Goal: Information Seeking & Learning: Check status

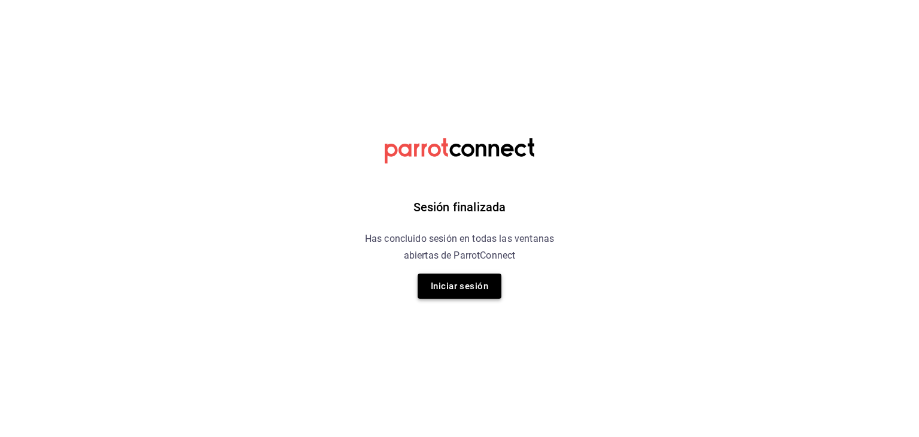
click at [473, 281] on button "Iniciar sesión" at bounding box center [460, 285] width 84 height 25
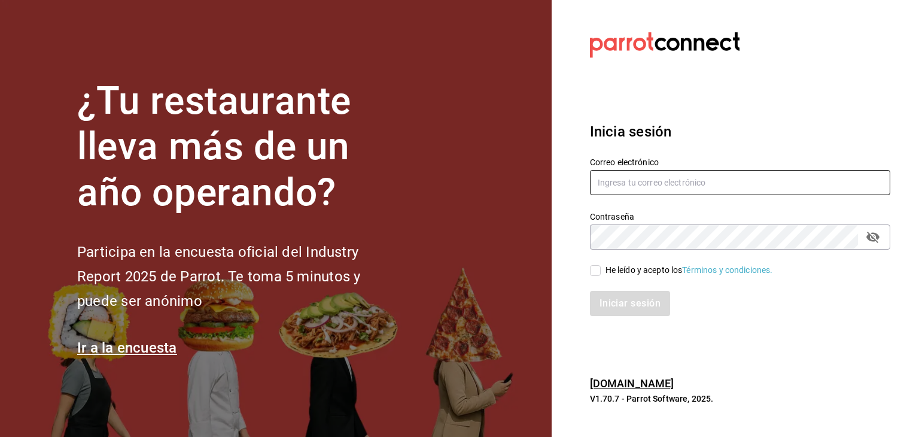
type input "[EMAIL_ADDRESS][DOMAIN_NAME]"
click at [593, 264] on label "He leído y acepto los Términos y condiciones." at bounding box center [681, 270] width 183 height 13
click at [593, 265] on input "He leído y acepto los Términos y condiciones." at bounding box center [595, 270] width 11 height 11
checkbox input "true"
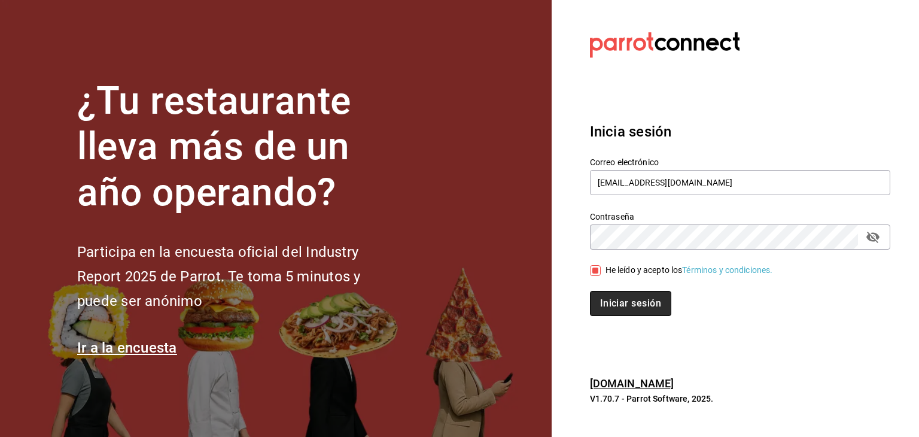
click at [611, 297] on button "Iniciar sesión" at bounding box center [630, 303] width 81 height 25
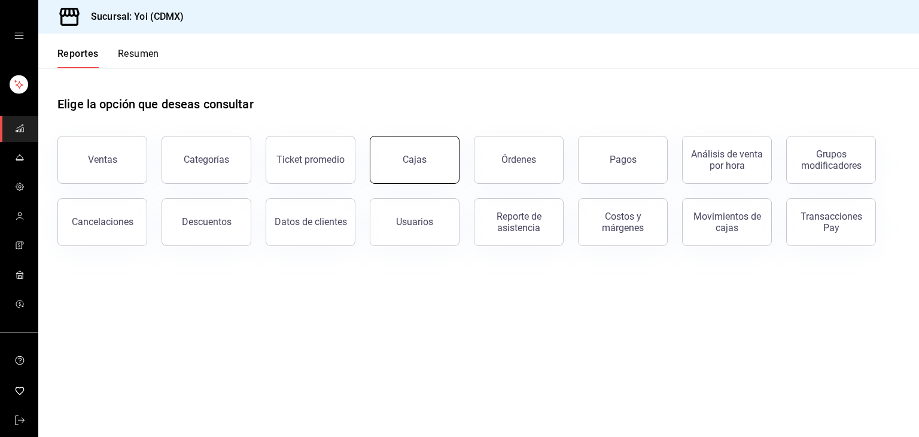
click at [448, 156] on link "Cajas" at bounding box center [415, 160] width 90 height 48
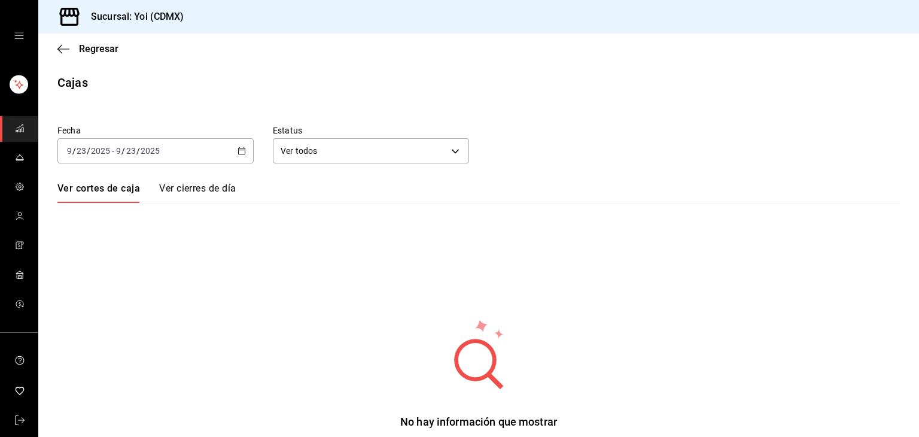
click at [245, 154] on div "[DATE] [DATE] - [DATE] [DATE]" at bounding box center [155, 150] width 196 height 25
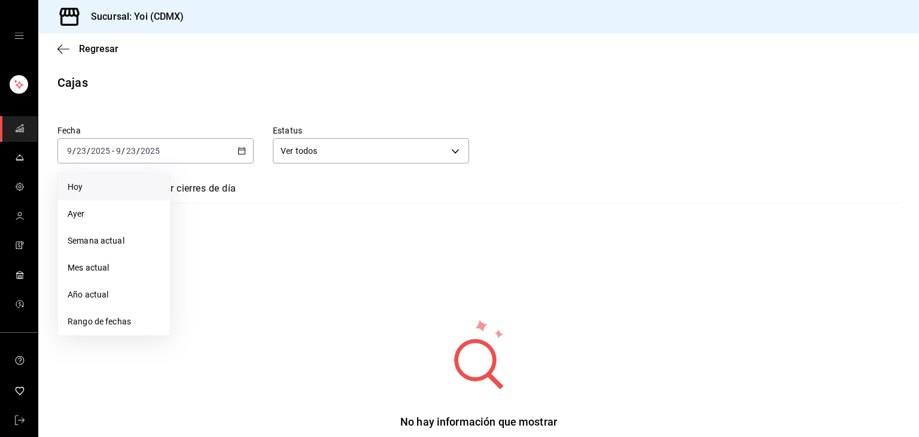
click at [131, 193] on li "Hoy" at bounding box center [114, 186] width 112 height 27
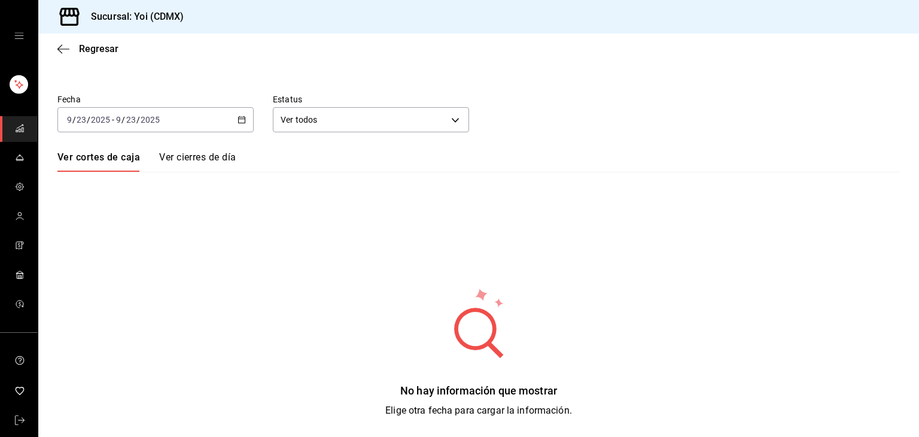
scroll to position [31, 0]
click at [241, 115] on icon "button" at bounding box center [242, 119] width 8 height 8
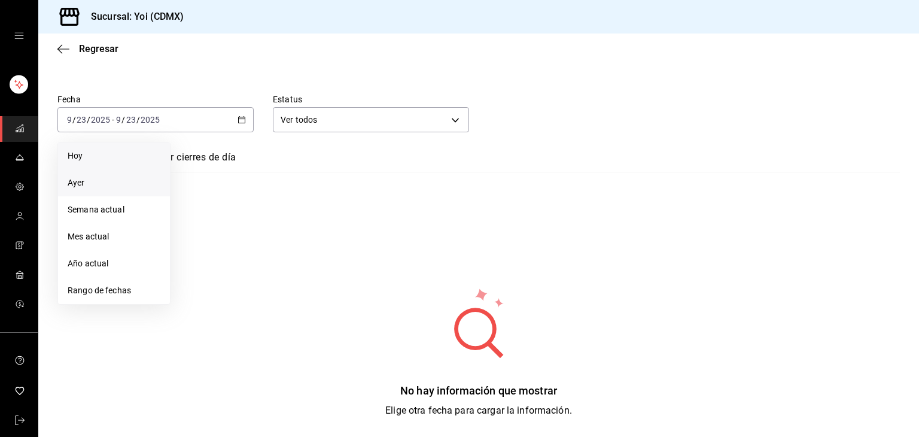
click at [122, 189] on li "Ayer" at bounding box center [114, 182] width 112 height 27
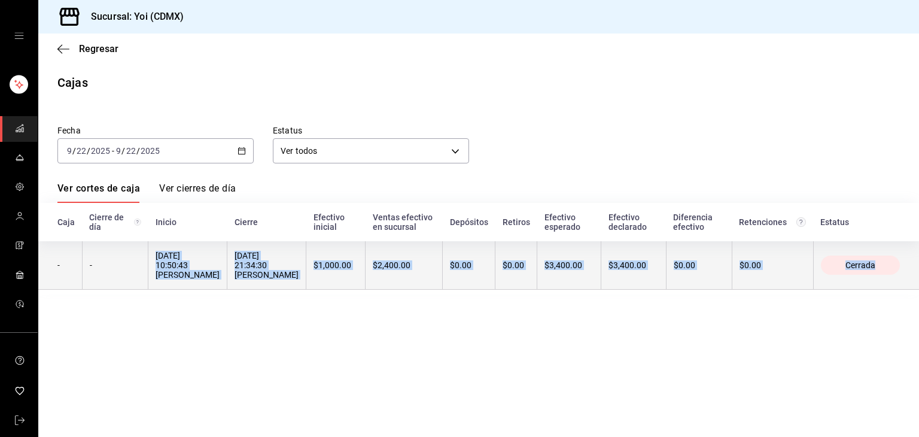
drag, startPoint x: 157, startPoint y: 247, endPoint x: 918, endPoint y: 273, distance: 762.0
click at [918, 273] on tr "- - [DATE] 10:50:43 [PERSON_NAME] [DATE] 21:34:30 [PERSON_NAME] $1,000.00 $2,40…" at bounding box center [478, 265] width 881 height 48
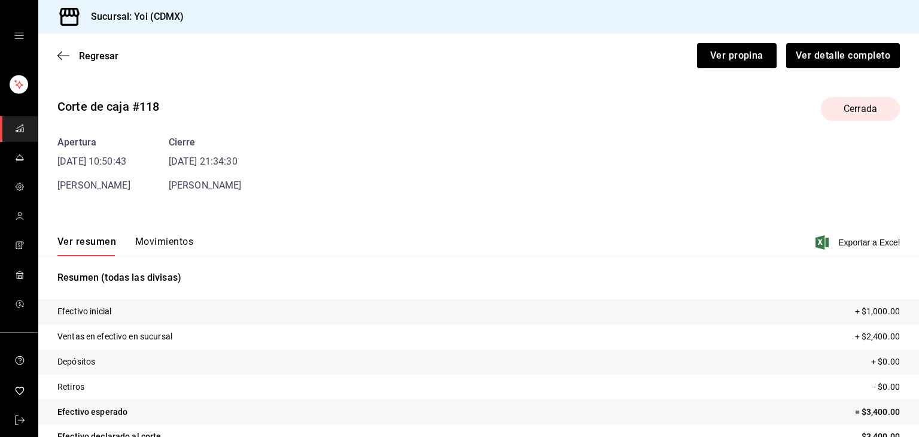
click at [69, 62] on div "Regresar Ver propina Ver detalle completo" at bounding box center [478, 56] width 881 height 44
click at [66, 60] on icon "button" at bounding box center [63, 55] width 12 height 11
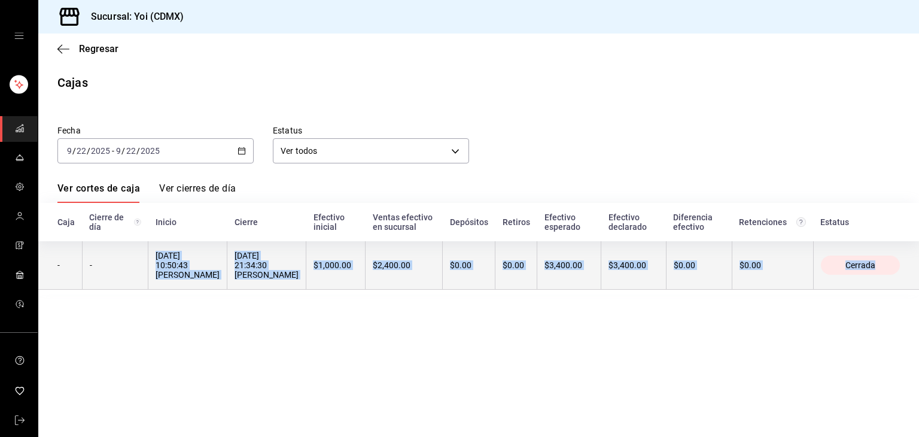
drag, startPoint x: 154, startPoint y: 247, endPoint x: 902, endPoint y: 276, distance: 747.8
click at [902, 276] on tr "- - [DATE] 10:50:43 [PERSON_NAME] [DATE] 21:34:30 [PERSON_NAME] $1,000.00 $2,40…" at bounding box center [478, 265] width 881 height 48
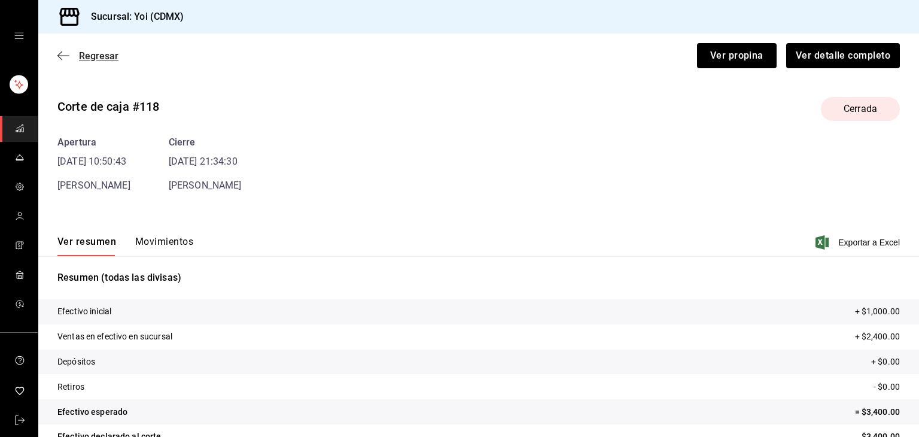
click at [112, 57] on span "Regresar" at bounding box center [98, 55] width 39 height 11
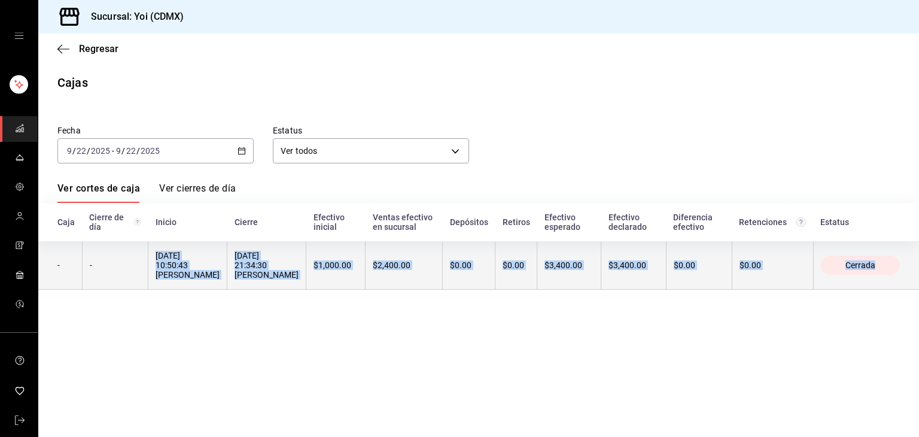
drag, startPoint x: 158, startPoint y: 254, endPoint x: 905, endPoint y: 261, distance: 746.6
click at [905, 261] on tr "- - [DATE] 10:50:43 [PERSON_NAME] [DATE] 21:34:30 [PERSON_NAME] $1,000.00 $2,40…" at bounding box center [478, 265] width 881 height 48
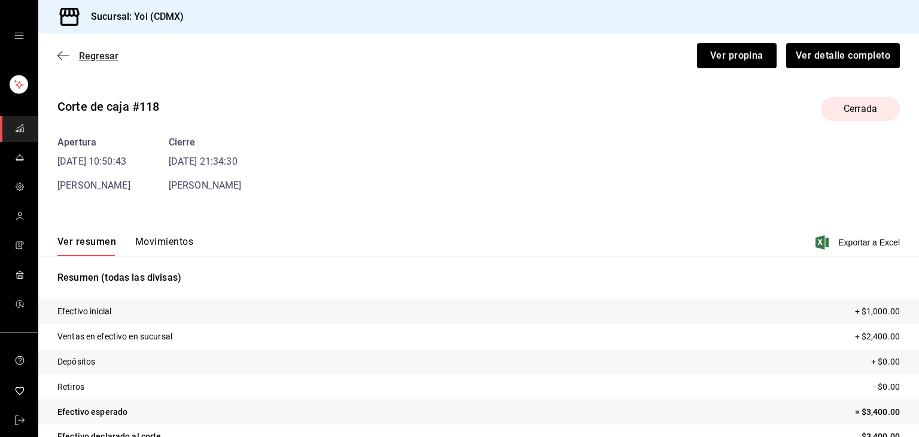
click at [102, 50] on span "Regresar" at bounding box center [98, 55] width 39 height 11
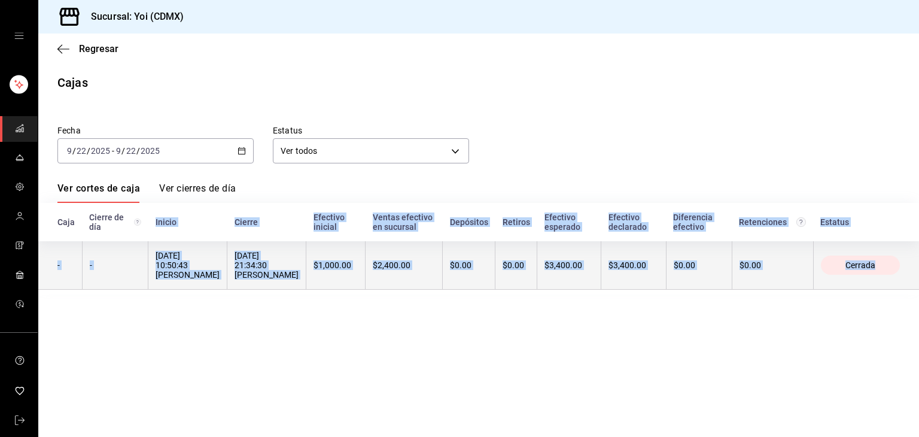
drag, startPoint x: 172, startPoint y: 223, endPoint x: 918, endPoint y: 279, distance: 748.2
click at [918, 279] on table "Caja Cierre de día [PERSON_NAME] Efectivo inicial Ventas efectivo en sucursal D…" at bounding box center [478, 249] width 881 height 92
copy table "Inicio Cierre Efectivo inicial Ventas efectivo en sucursal Depósitos Retiros Ef…"
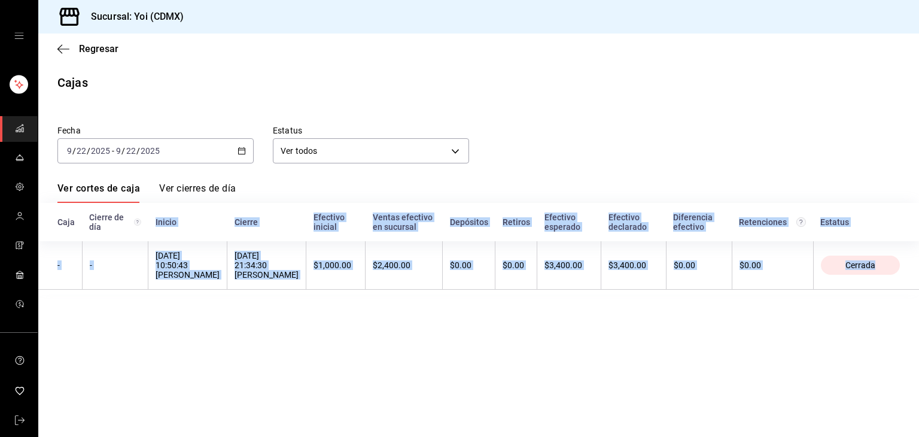
copy table "Inicio Cierre Efectivo inicial Ventas efectivo en sucursal Depósitos Retiros Ef…"
